Goal: Information Seeking & Learning: Learn about a topic

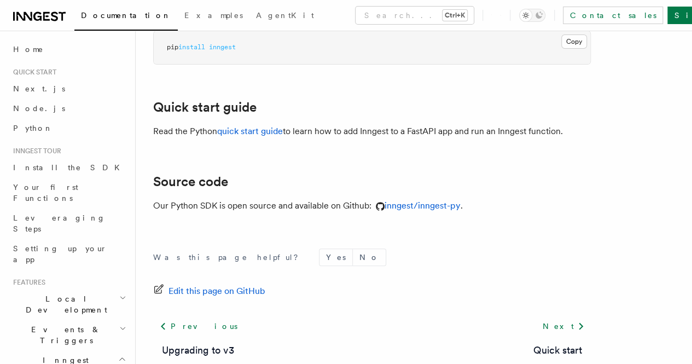
scroll to position [70, 0]
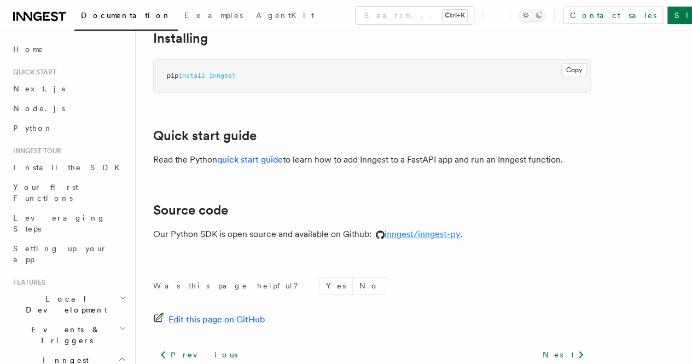
click at [429, 239] on link "inngest/inngest-py" at bounding box center [415, 234] width 89 height 10
click at [57, 161] on link "Install the SDK" at bounding box center [69, 168] width 120 height 20
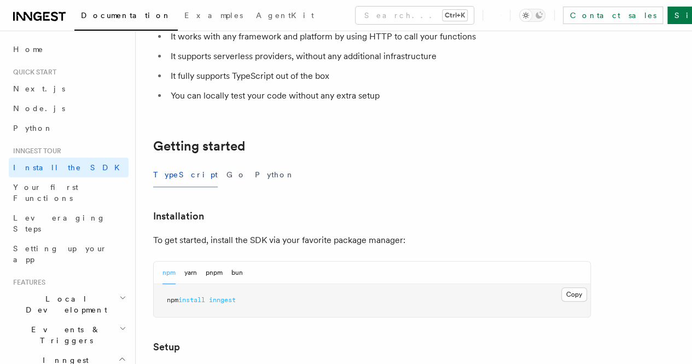
scroll to position [164, 0]
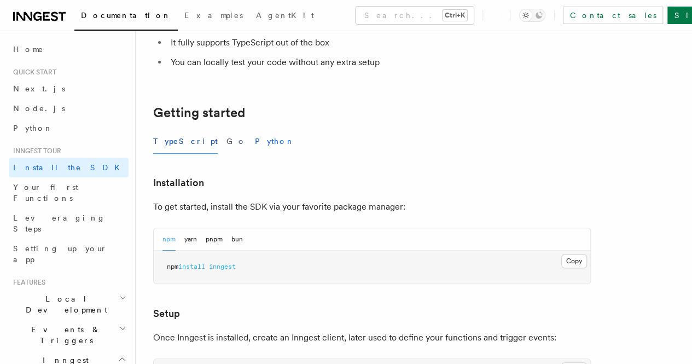
click at [255, 139] on button "Python" at bounding box center [275, 141] width 40 height 25
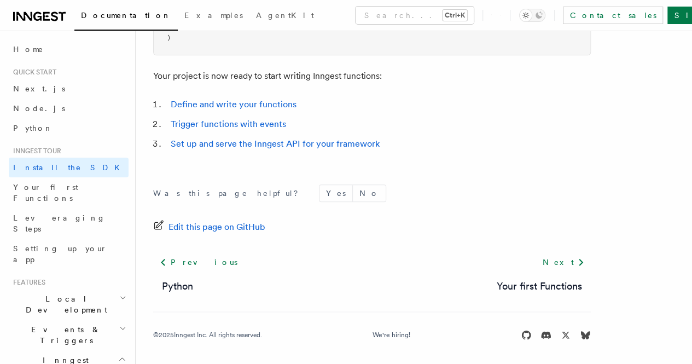
scroll to position [570, 0]
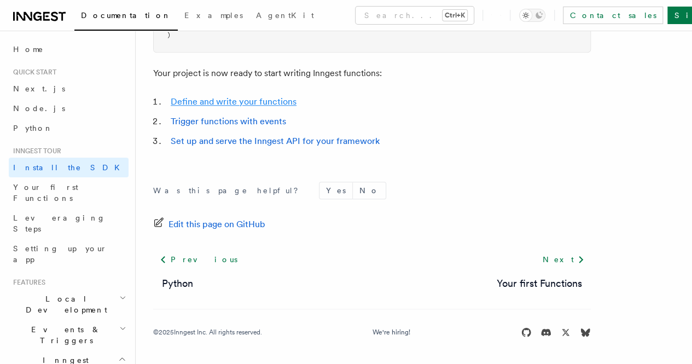
click at [258, 100] on link "Define and write your functions" at bounding box center [234, 101] width 126 height 10
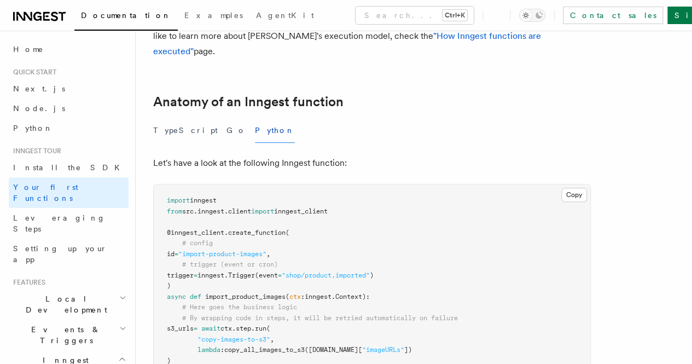
scroll to position [164, 0]
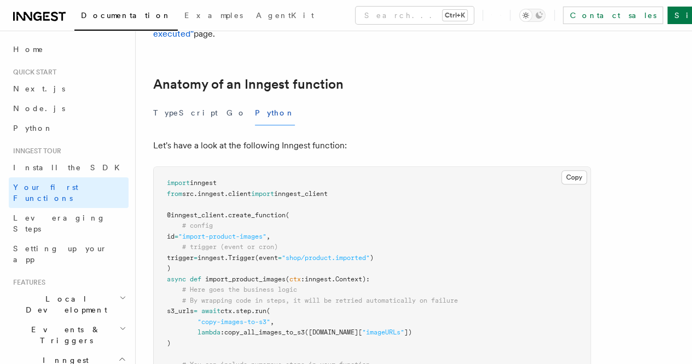
click at [240, 214] on span "create_function" at bounding box center [256, 215] width 57 height 8
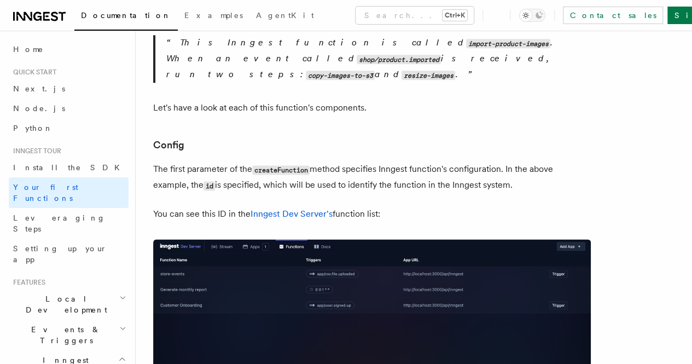
scroll to position [656, 0]
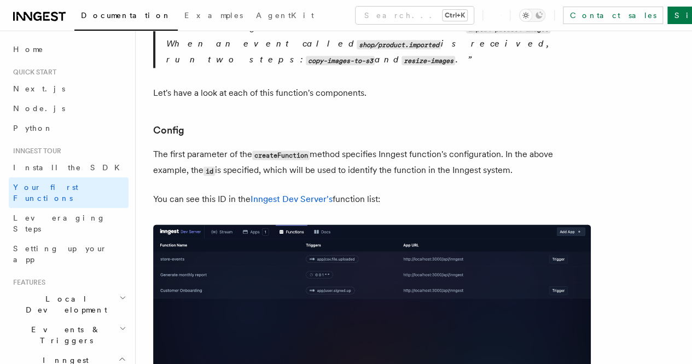
click at [366, 252] on img at bounding box center [372, 354] width 438 height 260
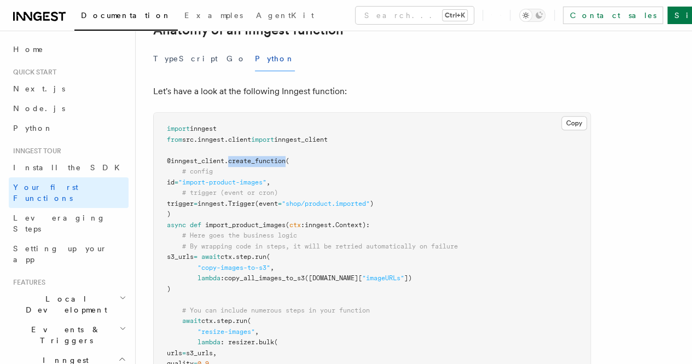
scroll to position [0, 0]
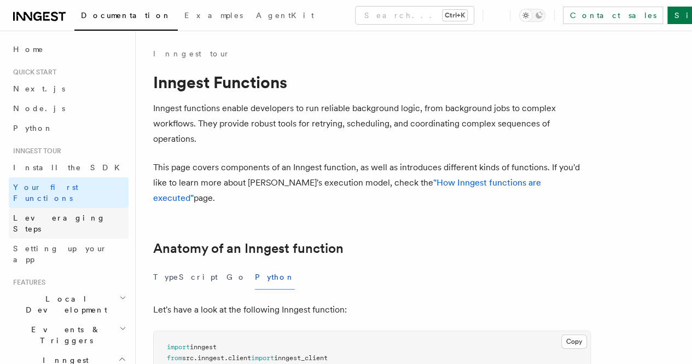
click at [40, 213] on span "Leveraging Steps" at bounding box center [59, 223] width 92 height 20
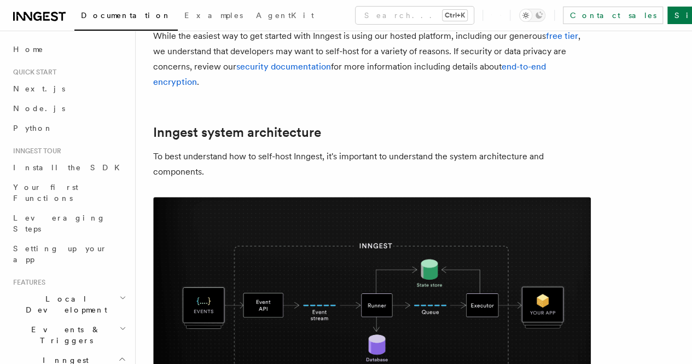
scroll to position [274, 0]
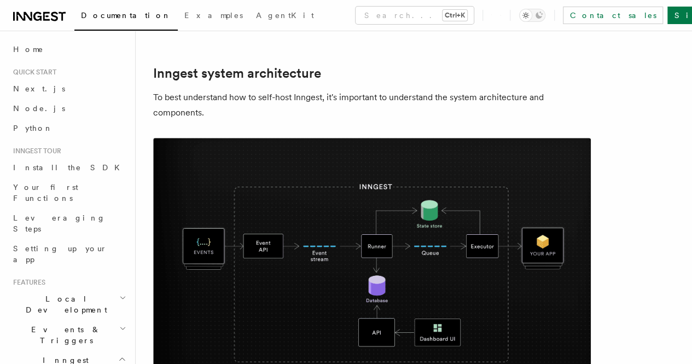
click at [345, 217] on img at bounding box center [372, 269] width 438 height 262
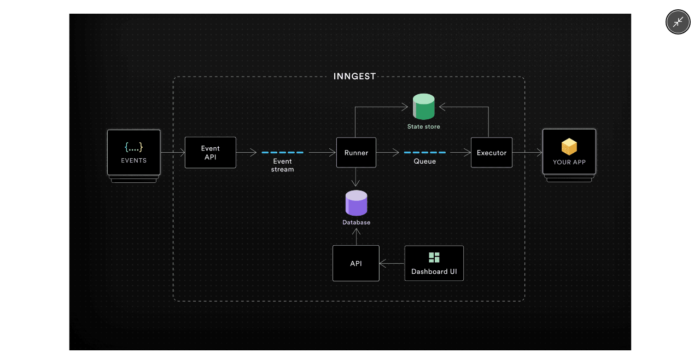
click at [682, 26] on icon "Minimize image" at bounding box center [678, 22] width 12 height 12
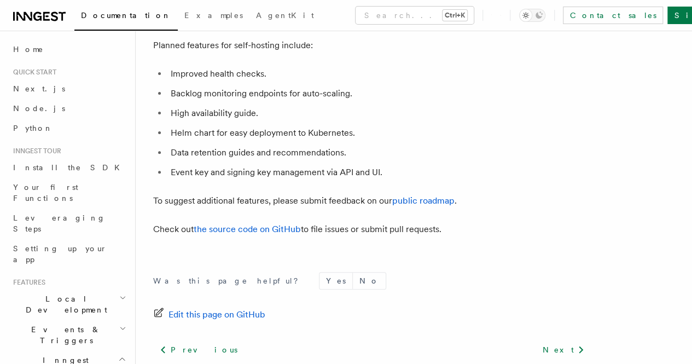
scroll to position [4423, 0]
